Goal: Navigation & Orientation: Find specific page/section

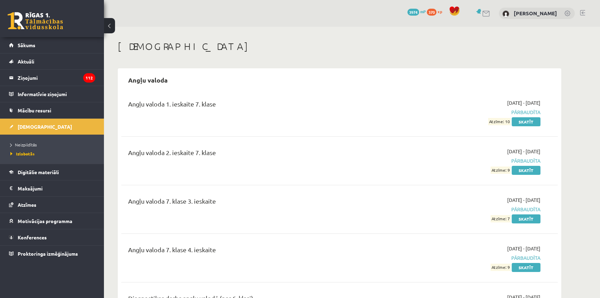
click at [21, 140] on li "Neizpildītās" at bounding box center [53, 144] width 87 height 9
click at [21, 143] on span "Neizpildītās" at bounding box center [25, 145] width 30 height 6
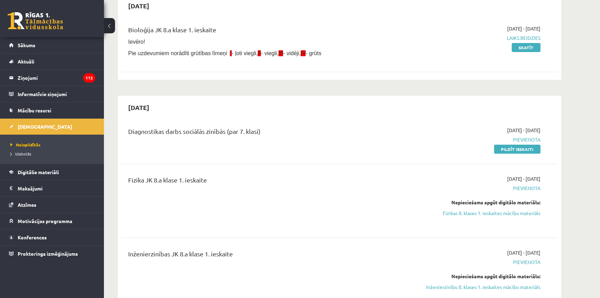
scroll to position [63, 0]
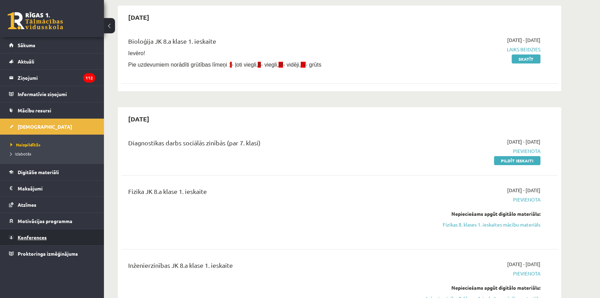
click at [53, 234] on link "Konferences" at bounding box center [52, 237] width 86 height 16
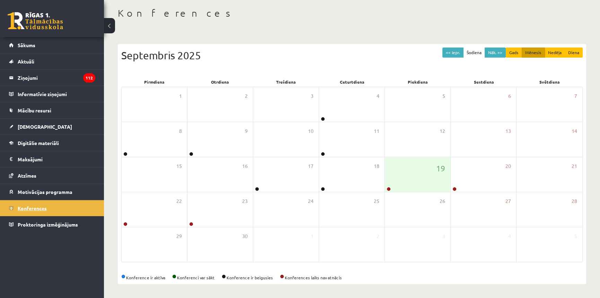
scroll to position [33, 0]
click at [390, 187] on link at bounding box center [389, 189] width 4 height 4
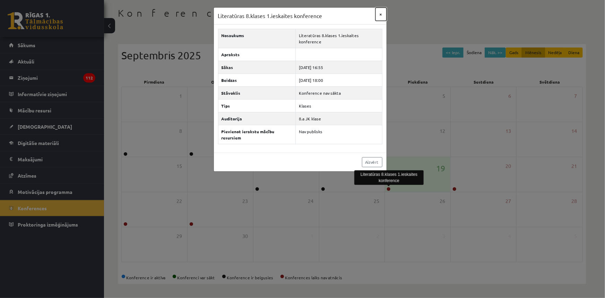
click at [381, 12] on button "×" at bounding box center [380, 14] width 11 height 13
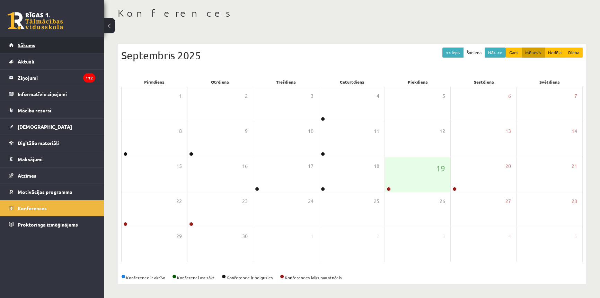
click at [42, 46] on link "Sākums" at bounding box center [52, 45] width 86 height 16
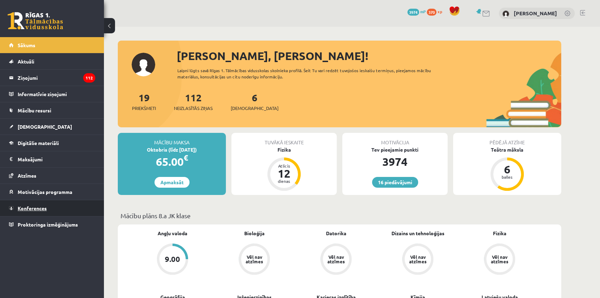
click at [34, 204] on link "Konferences" at bounding box center [52, 208] width 86 height 16
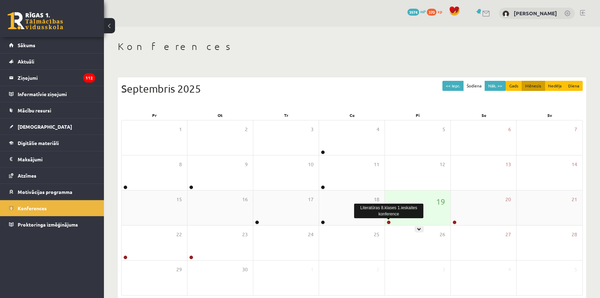
click at [389, 222] on link at bounding box center [389, 222] width 4 height 4
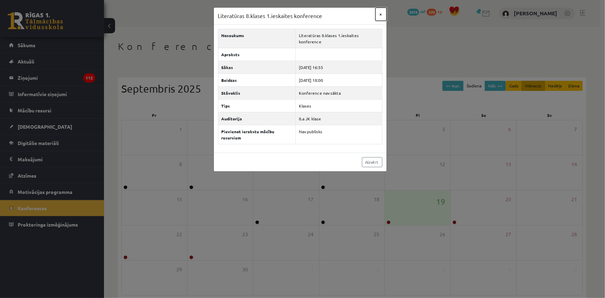
click at [382, 13] on button "×" at bounding box center [380, 14] width 11 height 13
